Goal: Information Seeking & Learning: Learn about a topic

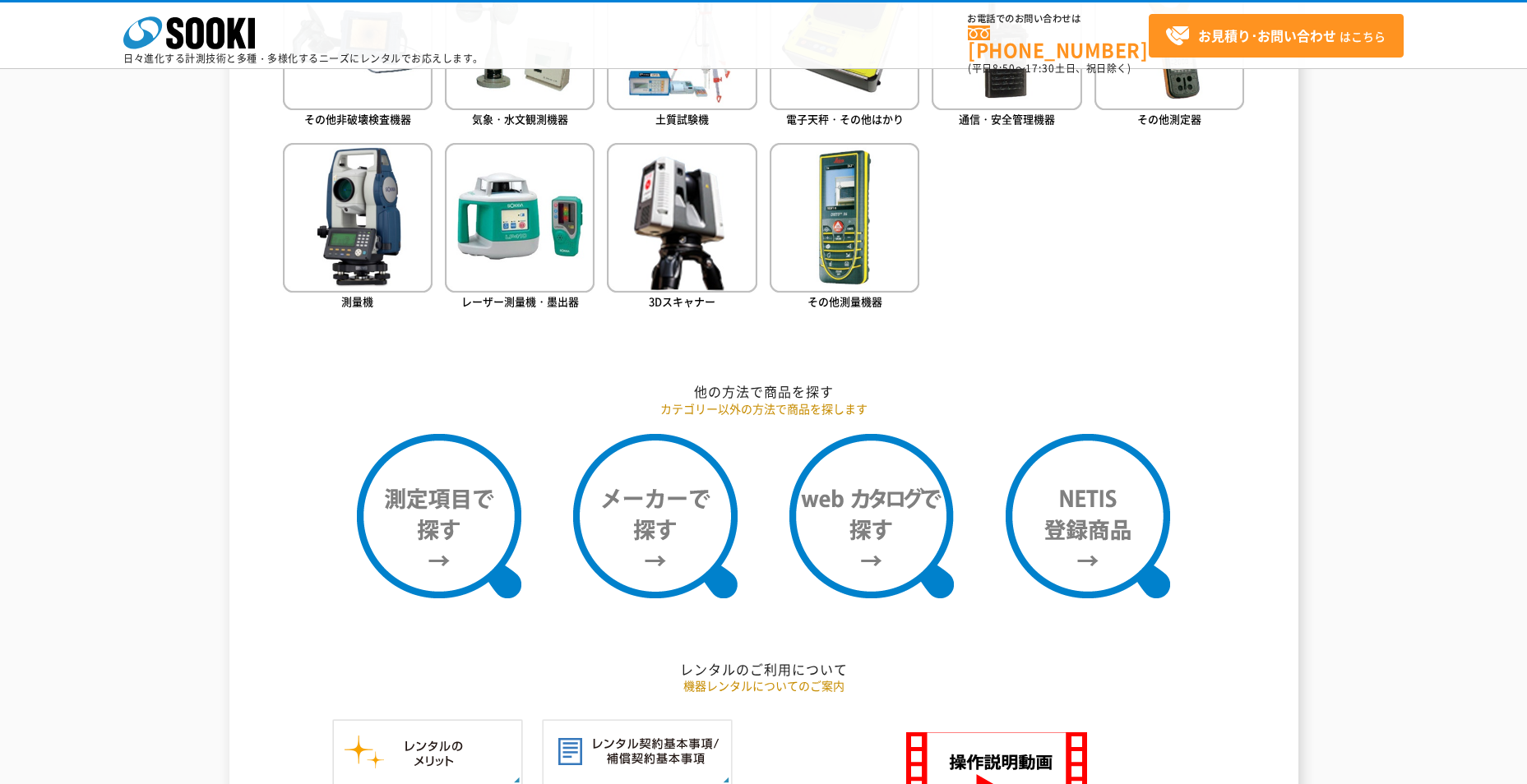
scroll to position [904, 0]
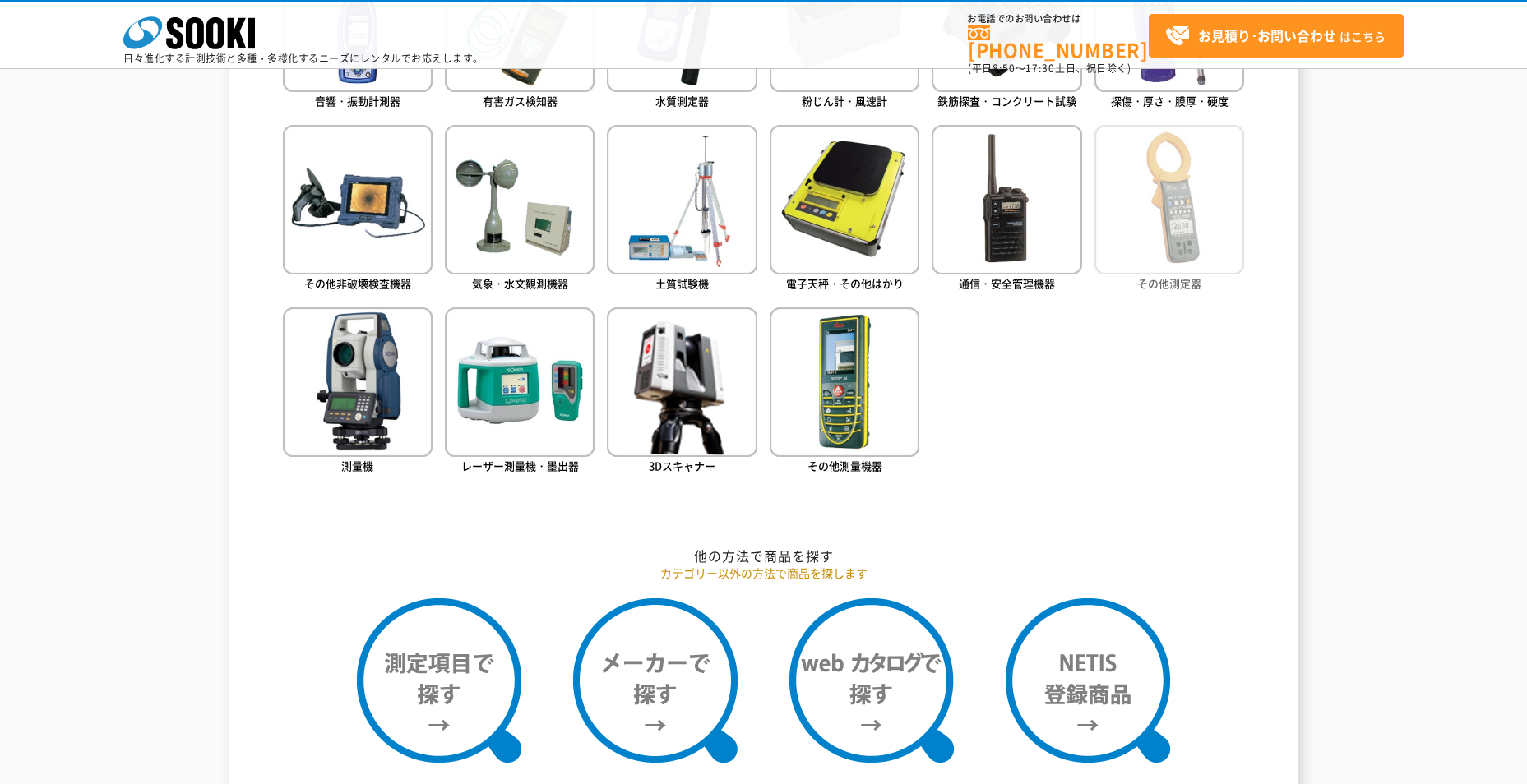
click at [1140, 233] on img at bounding box center [1170, 199] width 150 height 150
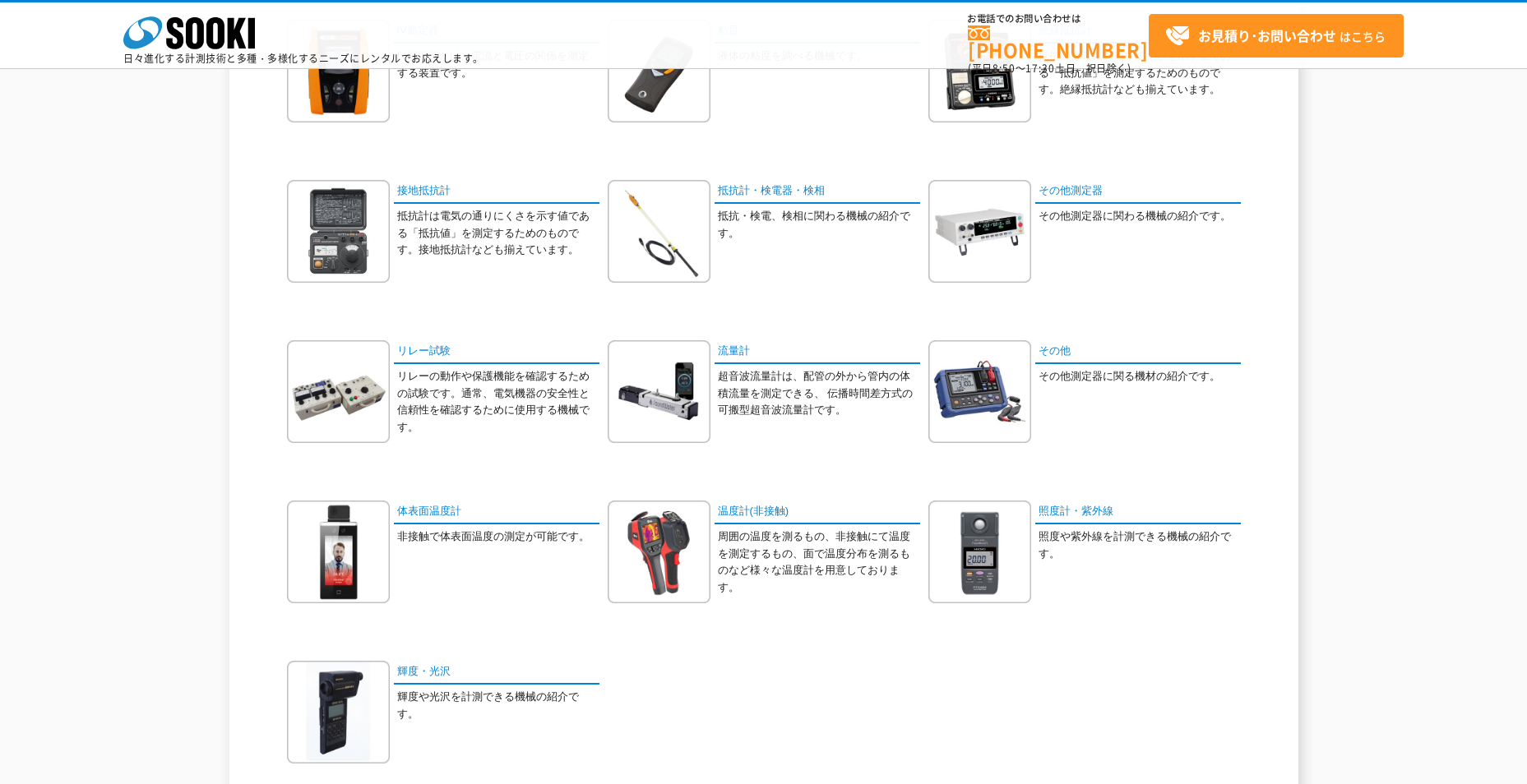
scroll to position [658, 0]
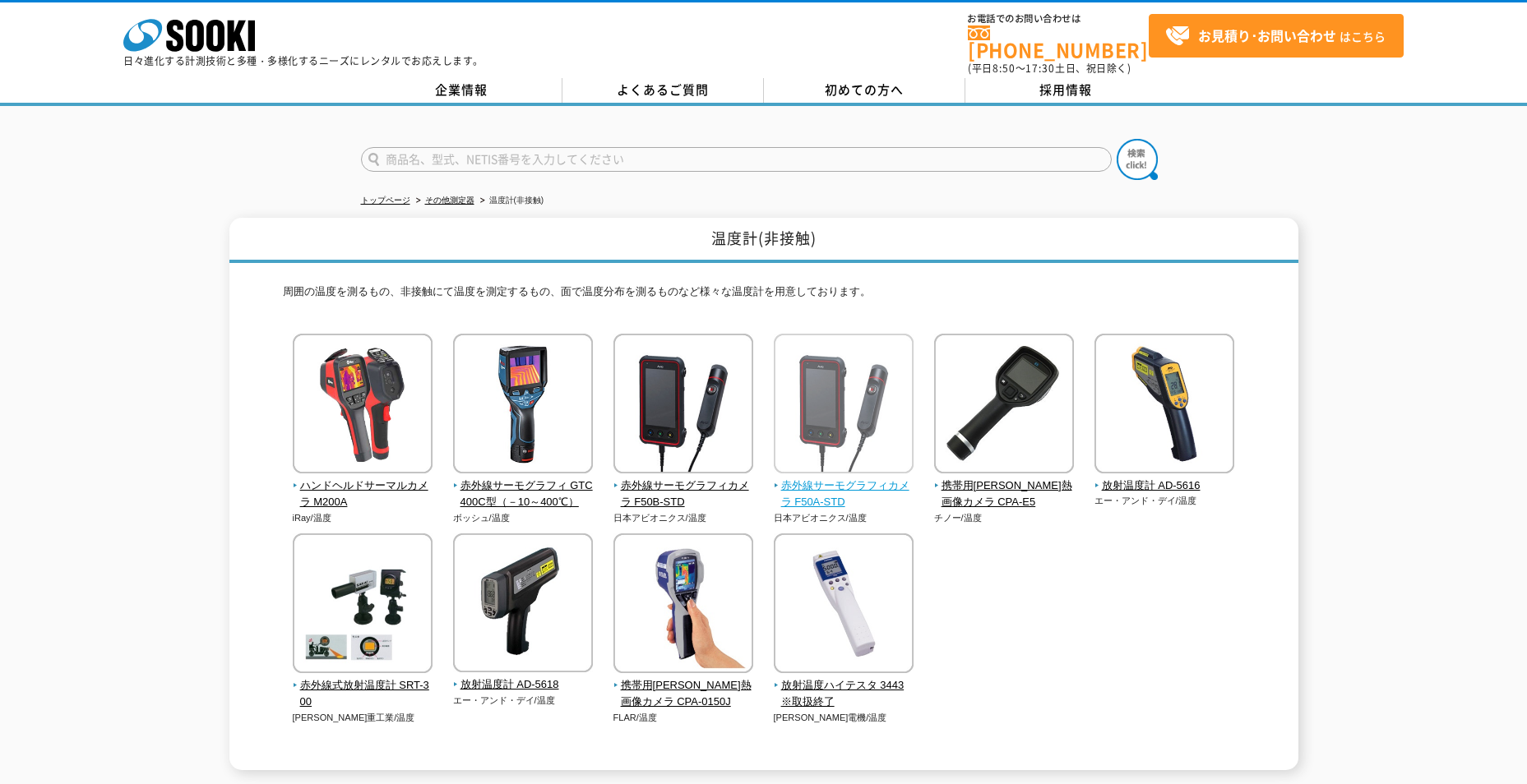
drag, startPoint x: 802, startPoint y: 429, endPoint x: 800, endPoint y: 421, distance: 8.2
click at [583, 154] on input "text" at bounding box center [736, 159] width 750 height 24
type input "商品名、型式、NETIS番号を入力してください"
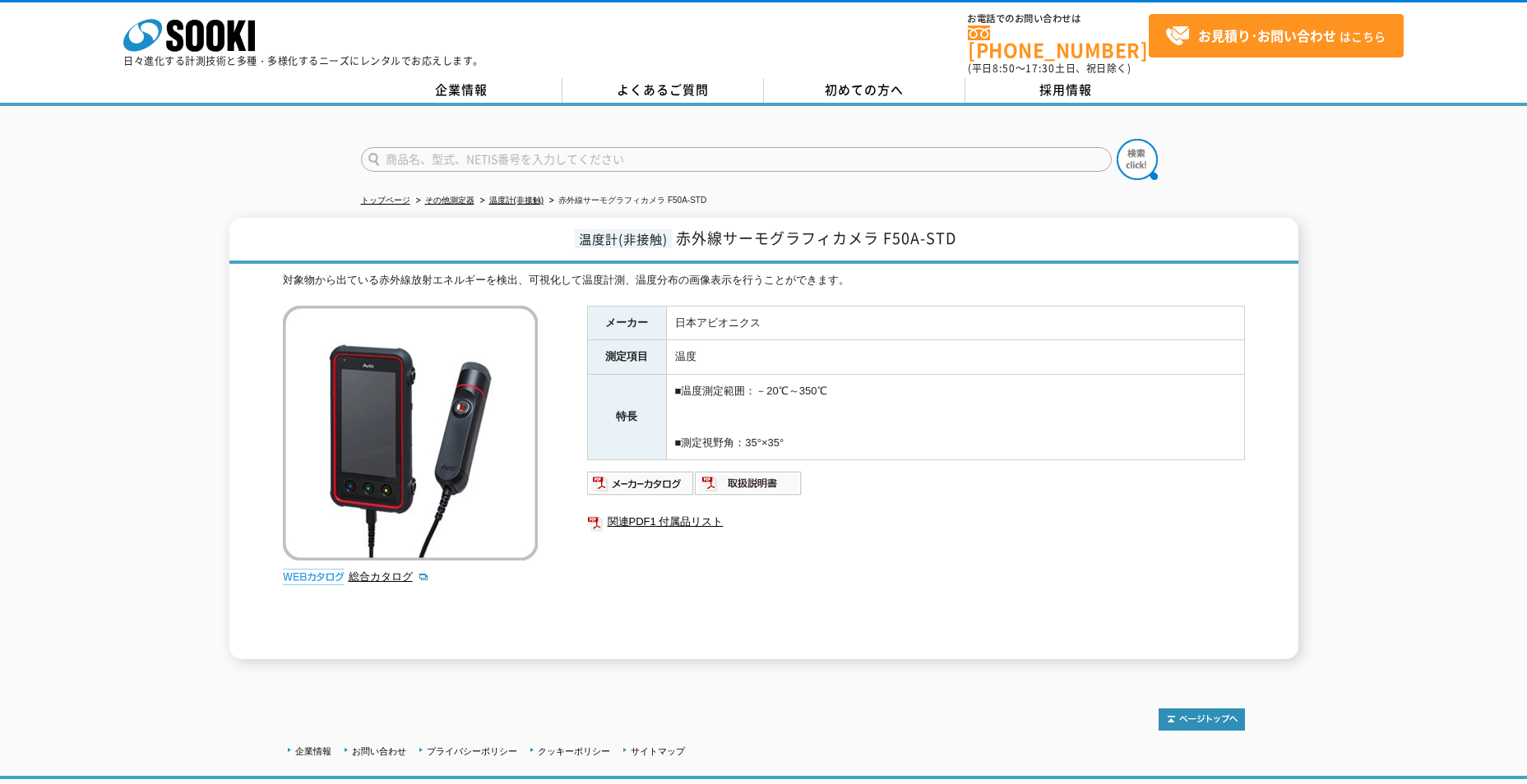
click at [583, 154] on input "text" at bounding box center [736, 159] width 750 height 24
type input "あ"
type input "酸素濃度"
click at [1116, 139] on button at bounding box center [1137, 159] width 41 height 41
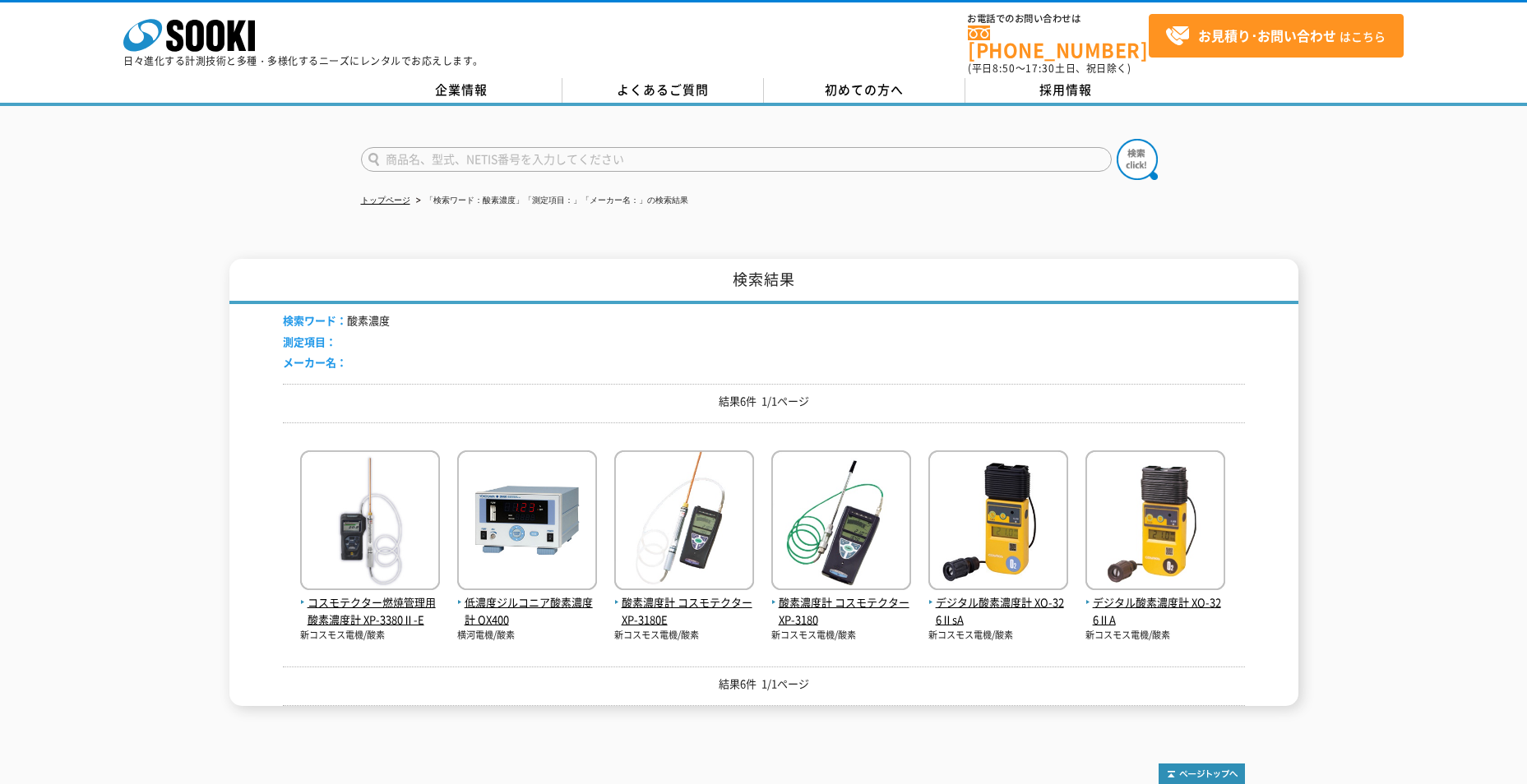
scroll to position [153, 0]
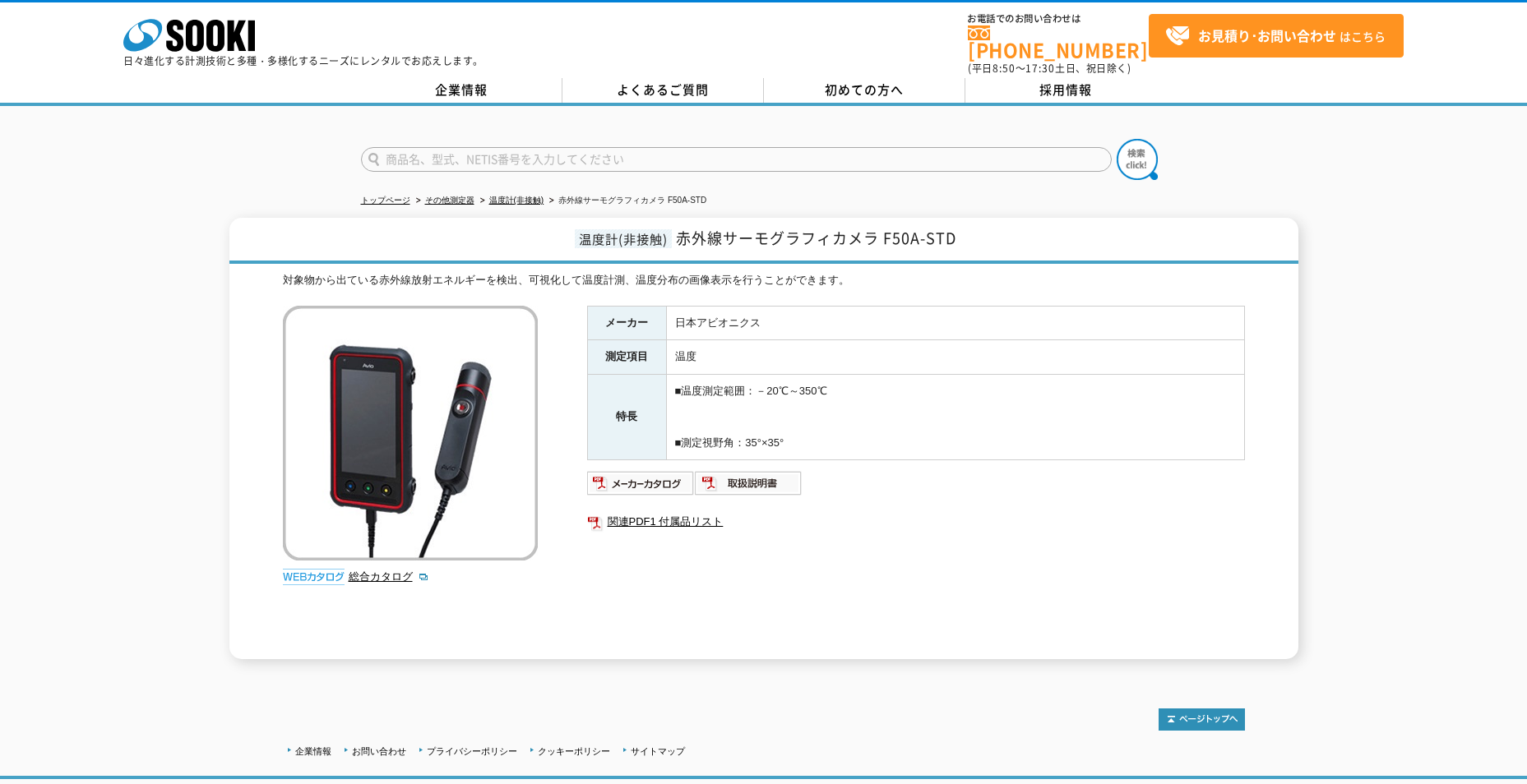
scroll to position [98, 0]
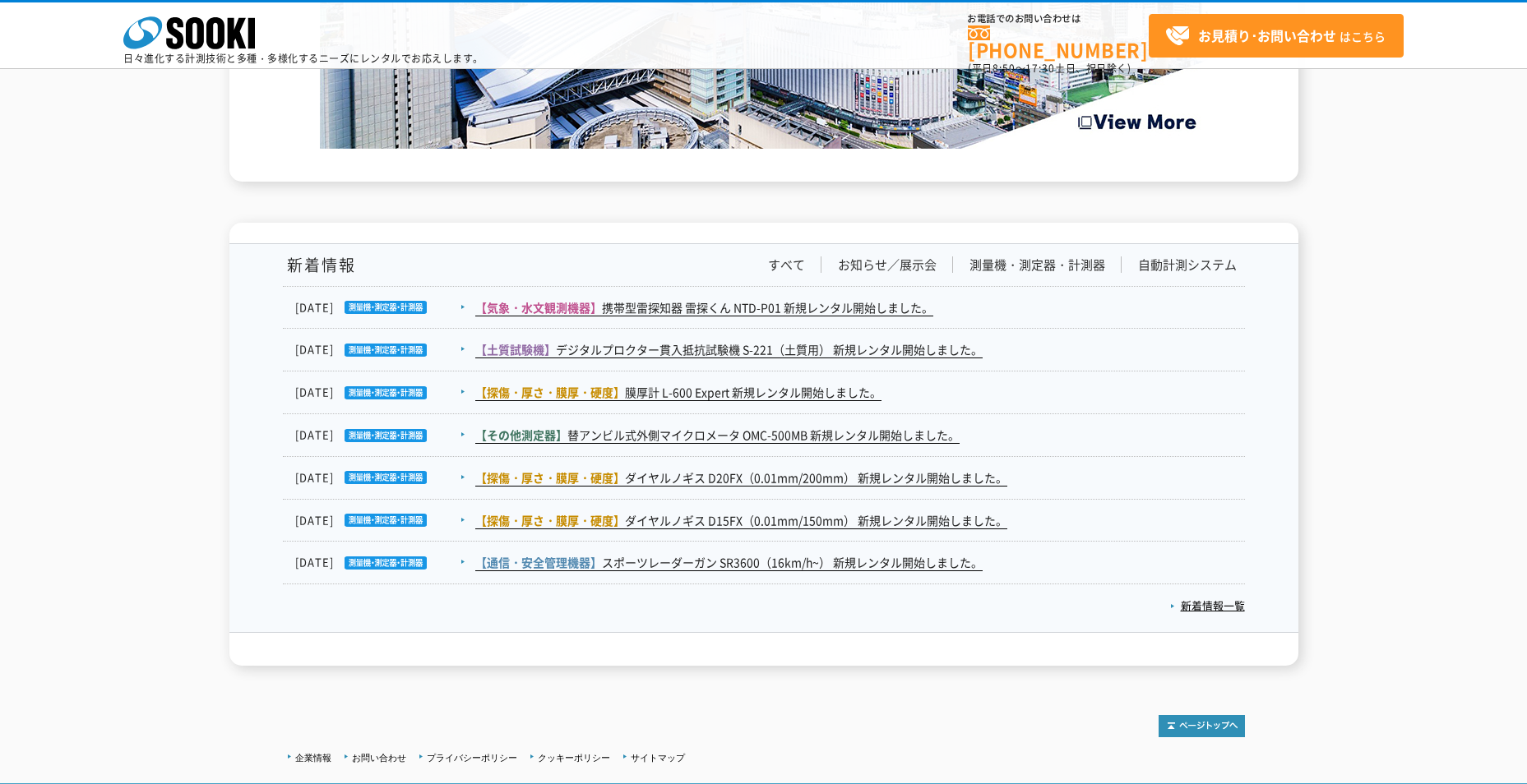
scroll to position [2630, 0]
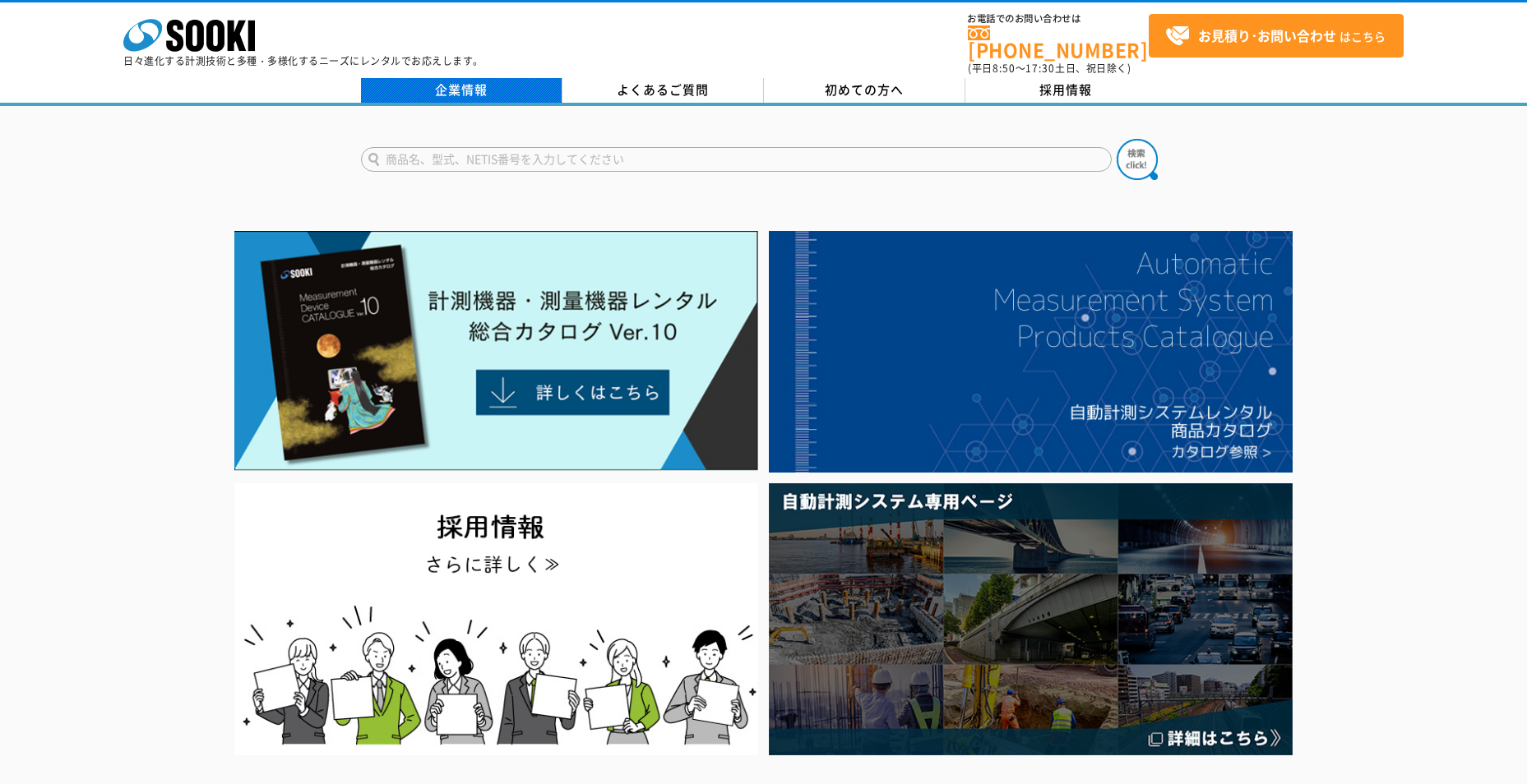
click at [517, 88] on link "企業情報" at bounding box center [461, 91] width 201 height 24
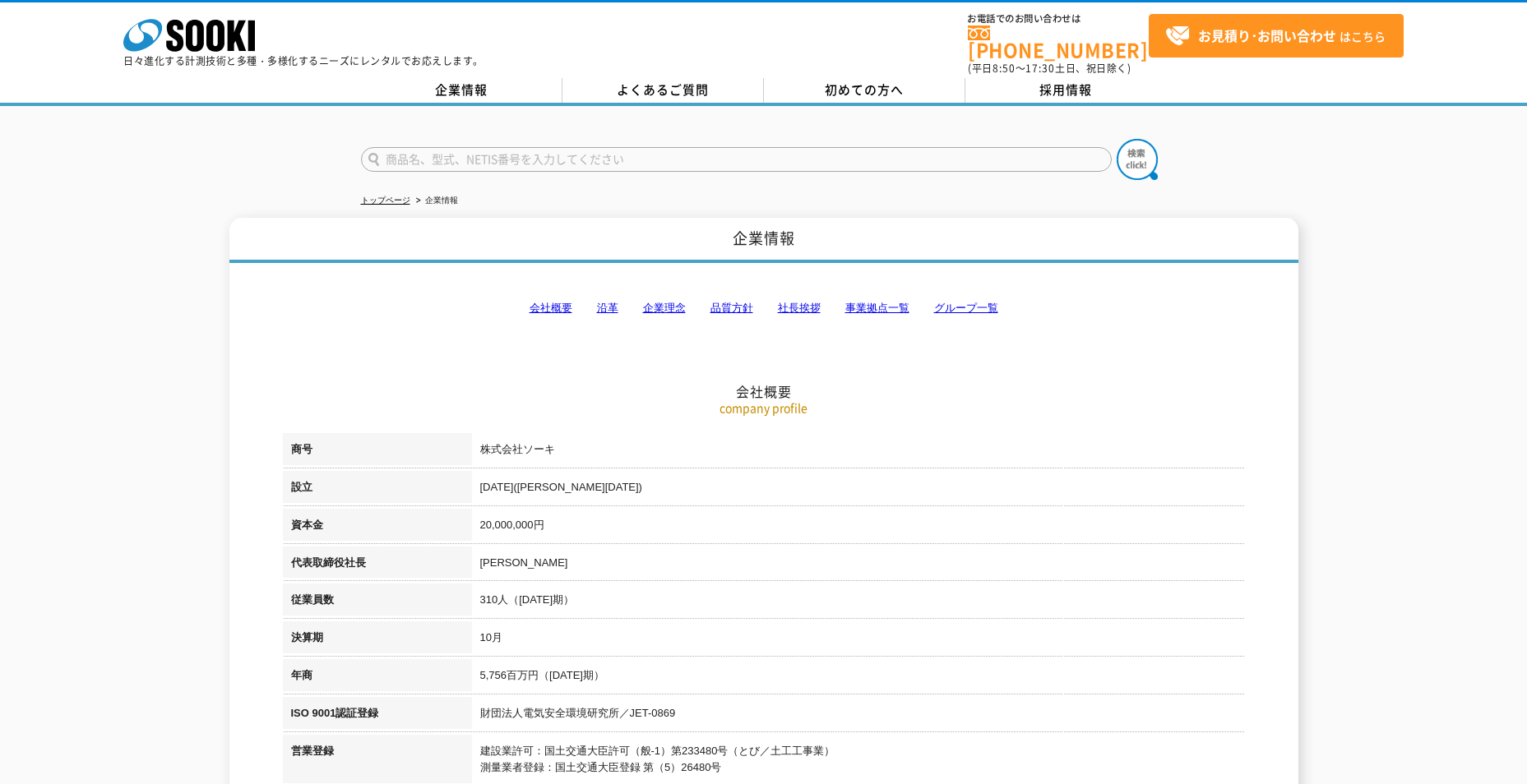
click at [960, 301] on link "グループ一覧" at bounding box center [967, 308] width 64 height 12
click at [301, 24] on div "株式会社 ソーキ spMenu 日々進化する計測技術と多種・多様化するニーズにレンタルでお応えします。" at bounding box center [303, 37] width 360 height 55
click at [243, 33] on icon "株式会社 ソーキ" at bounding box center [189, 36] width 132 height 33
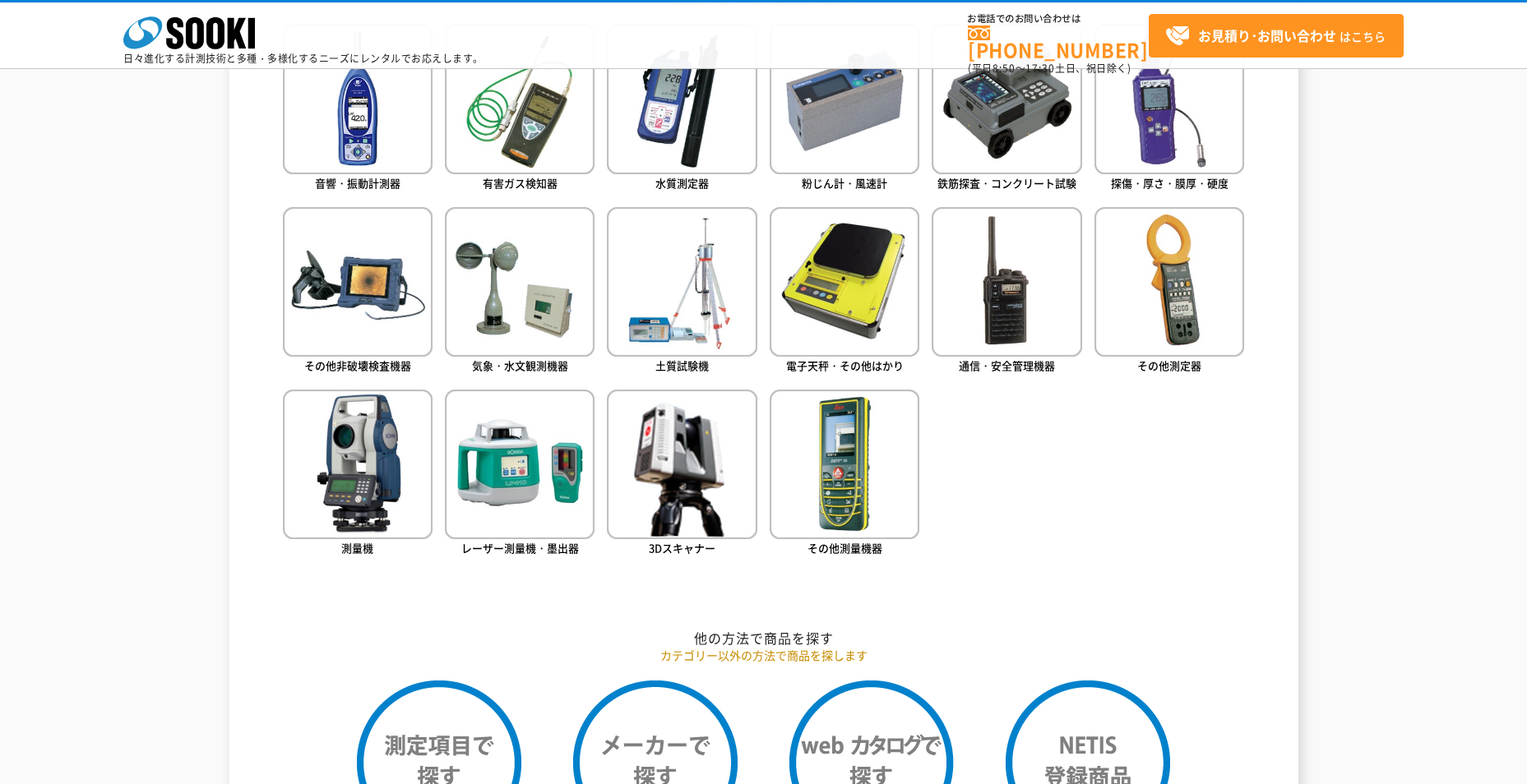
scroll to position [740, 0]
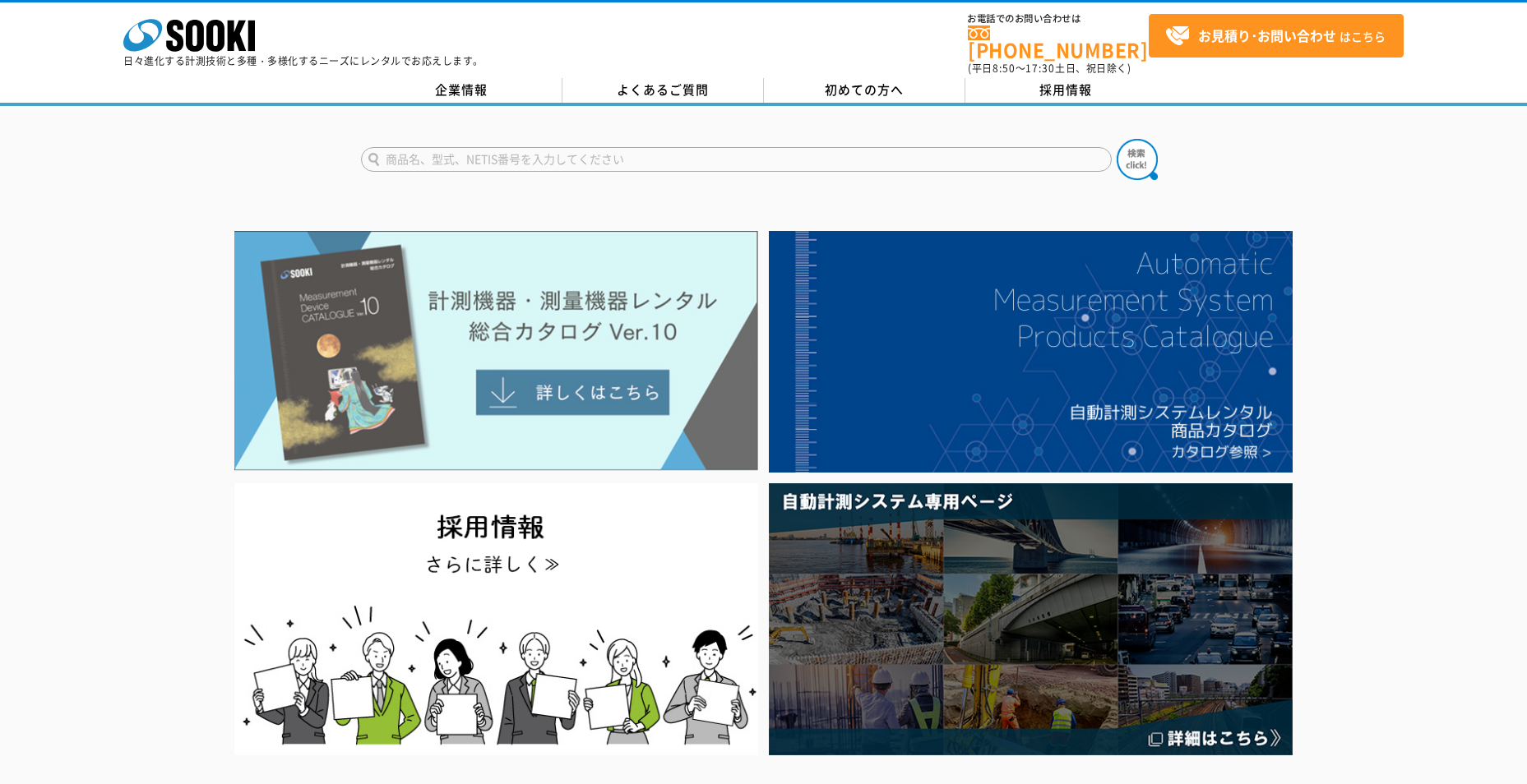
click at [587, 356] on img at bounding box center [496, 351] width 524 height 240
